Goal: Task Accomplishment & Management: Complete application form

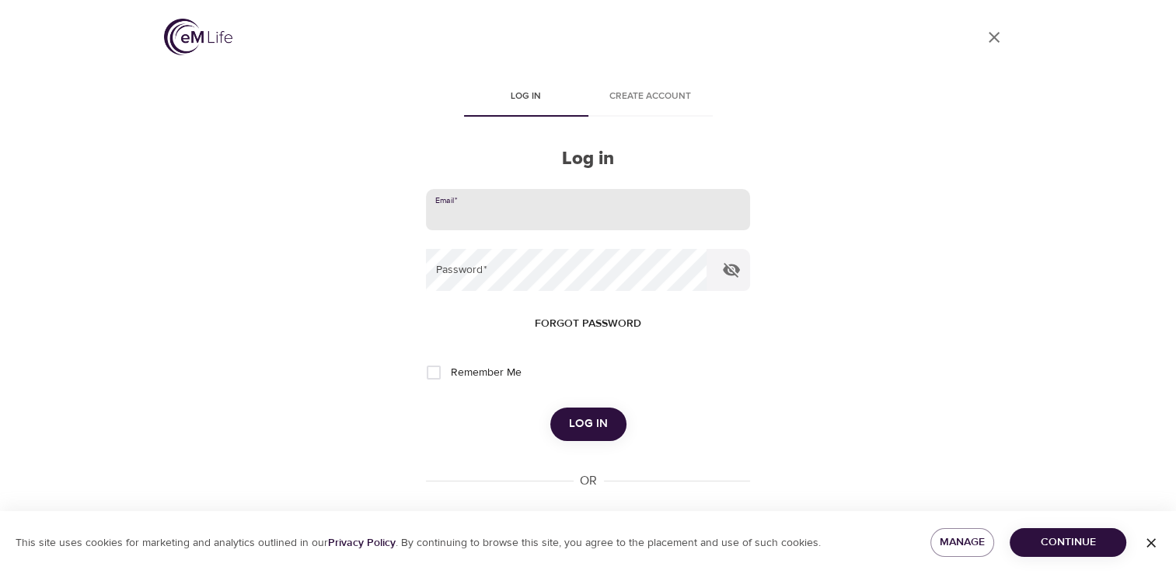
click at [476, 214] on input "email" at bounding box center [587, 210] width 323 height 42
type input "[EMAIL_ADDRESS][DOMAIN_NAME]"
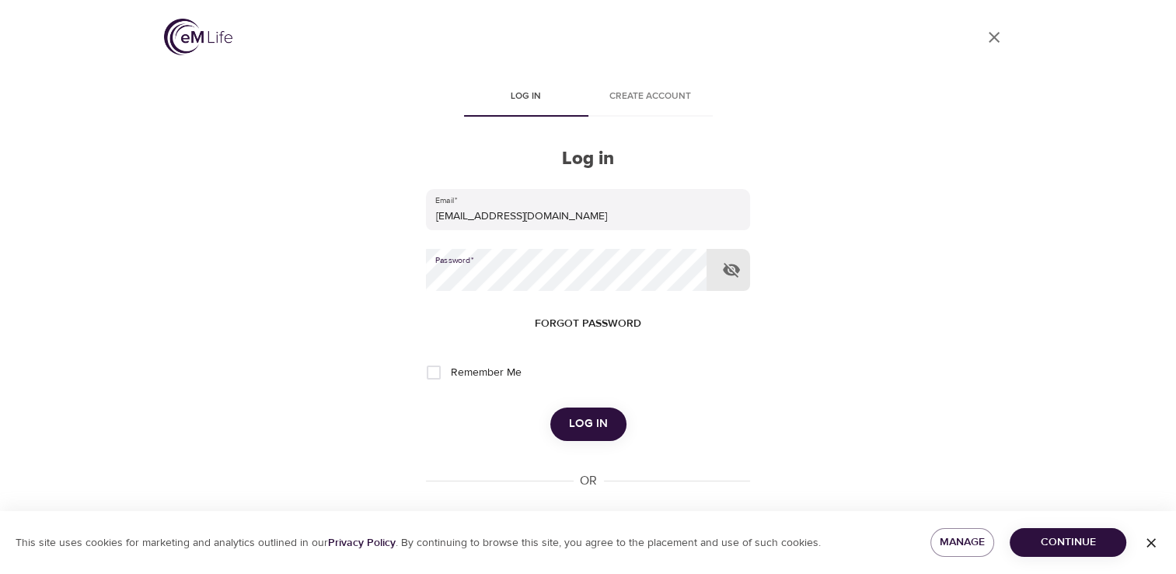
click at [586, 425] on span "Log in" at bounding box center [588, 424] width 39 height 20
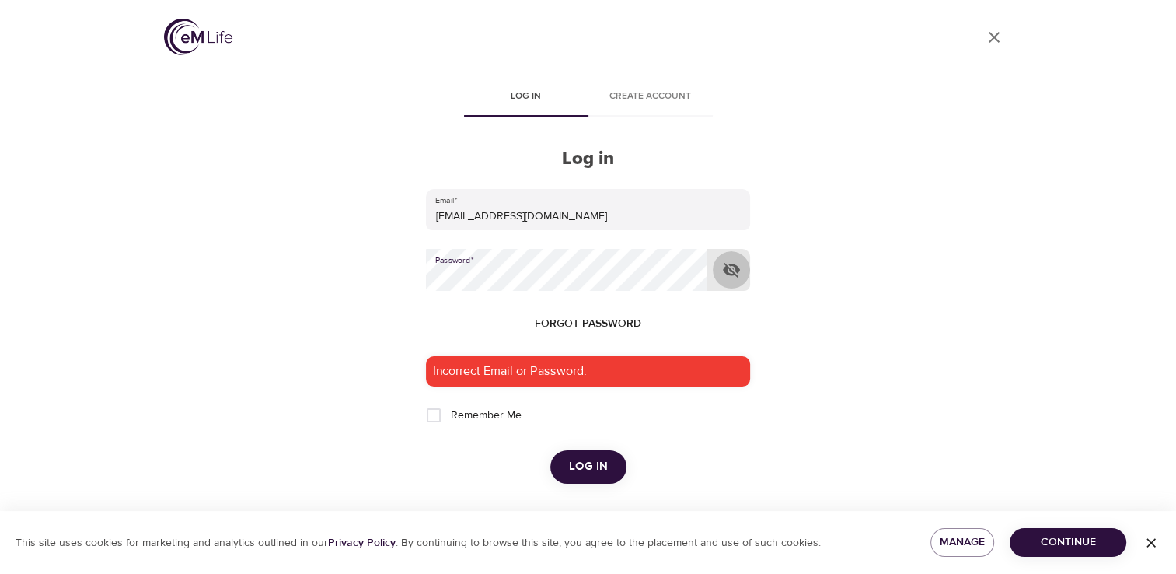
click at [734, 271] on icon "button" at bounding box center [731, 269] width 19 height 19
click at [582, 470] on span "Log in" at bounding box center [588, 466] width 39 height 20
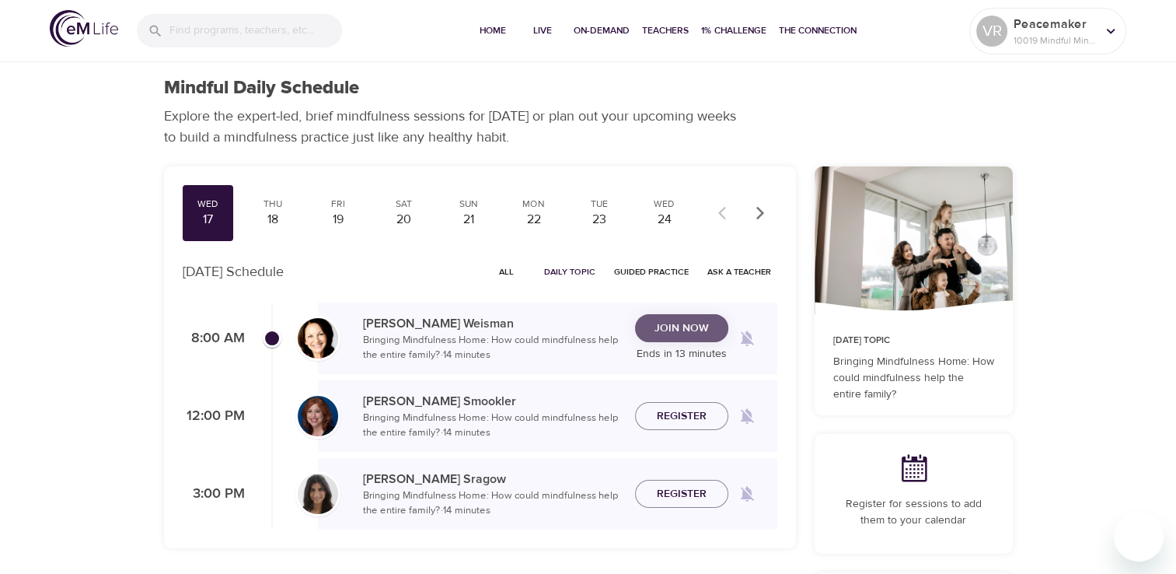
click at [671, 326] on span "Join Now" at bounding box center [682, 328] width 54 height 19
